Goal: Navigation & Orientation: Find specific page/section

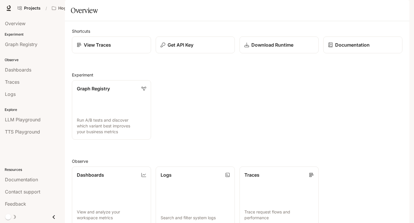
click at [401, 9] on img "button" at bounding box center [401, 8] width 8 height 8
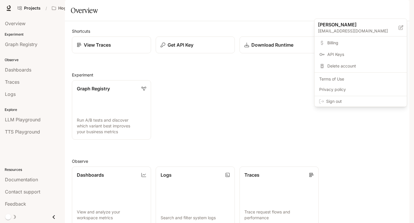
click at [329, 42] on span "Billing" at bounding box center [364, 43] width 75 height 6
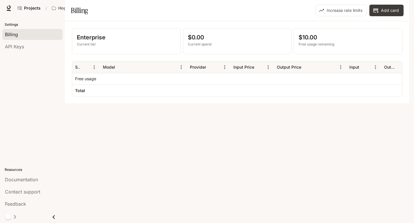
click at [404, 7] on img "button" at bounding box center [401, 8] width 8 height 8
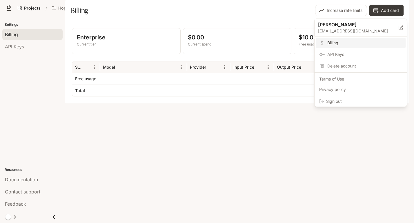
click at [113, 153] on div at bounding box center [207, 111] width 414 height 223
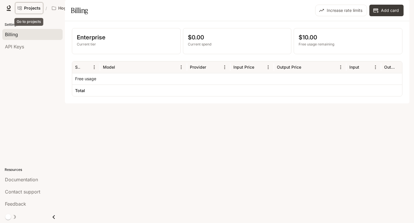
click at [25, 8] on span "Projects" at bounding box center [32, 8] width 17 height 5
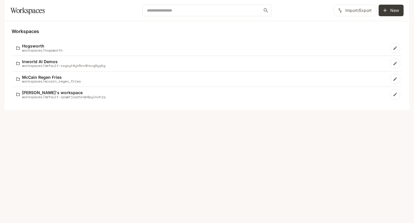
click at [11, 7] on icon at bounding box center [11, 8] width 6 height 6
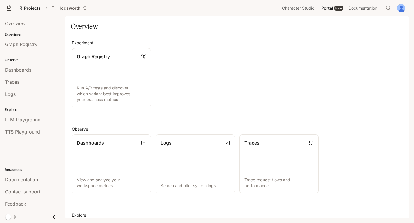
scroll to position [60, 0]
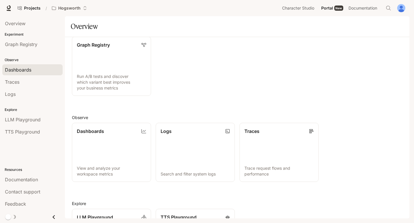
click at [19, 72] on span "Dashboards" at bounding box center [18, 69] width 26 height 7
